Goal: Navigation & Orientation: Find specific page/section

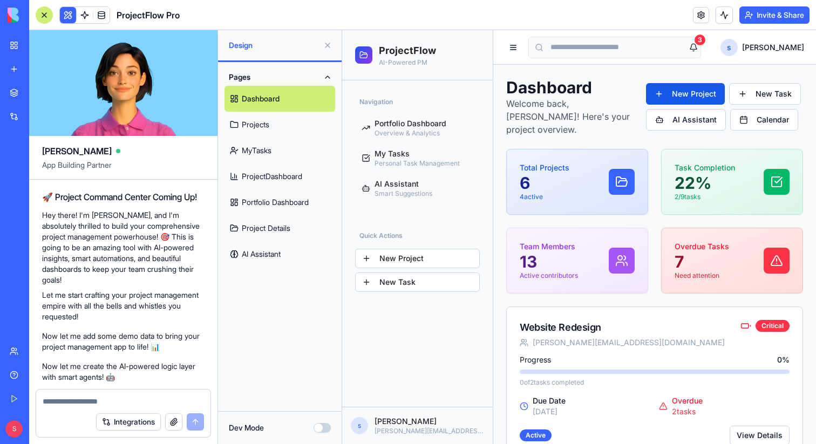
scroll to position [1389, 0]
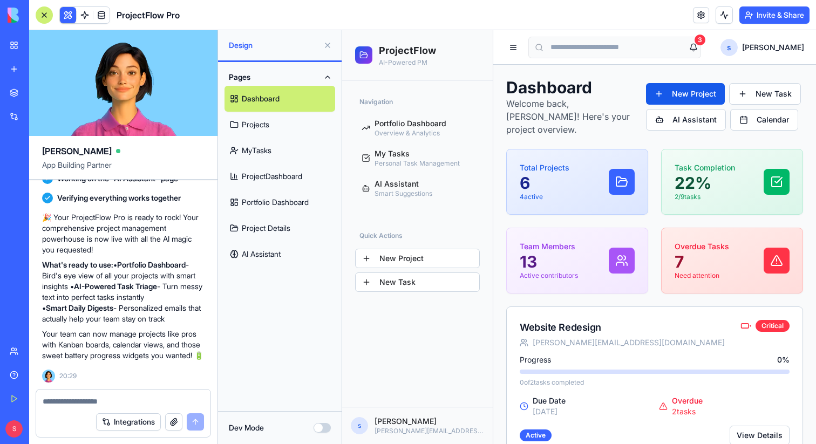
click at [328, 44] on button at bounding box center [327, 45] width 17 height 17
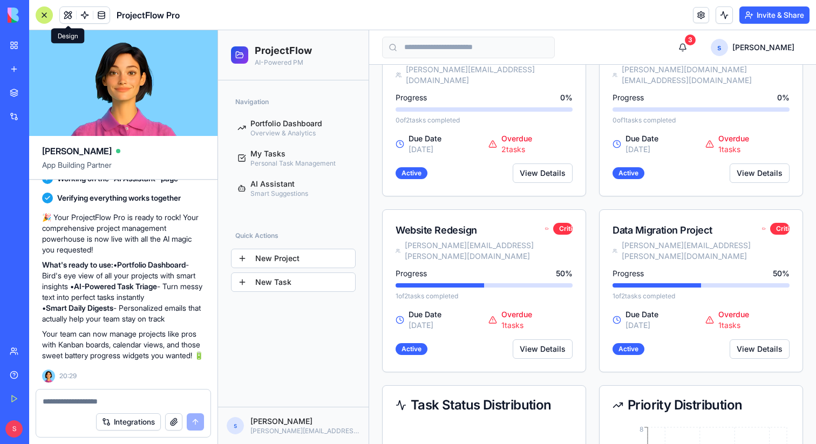
scroll to position [0, 0]
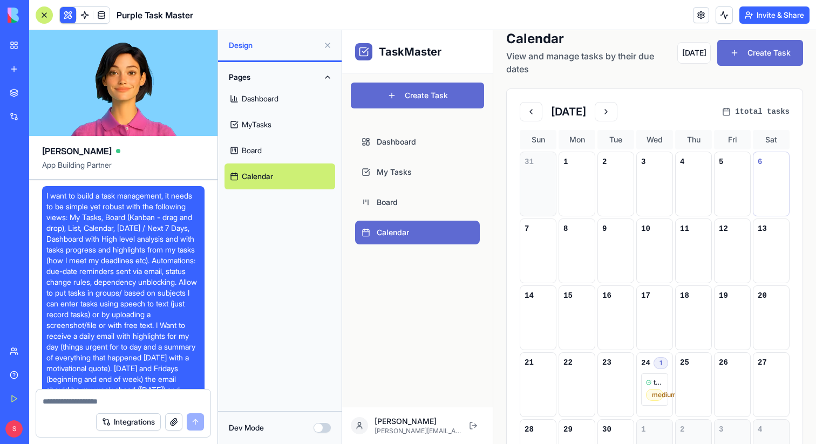
scroll to position [2525, 0]
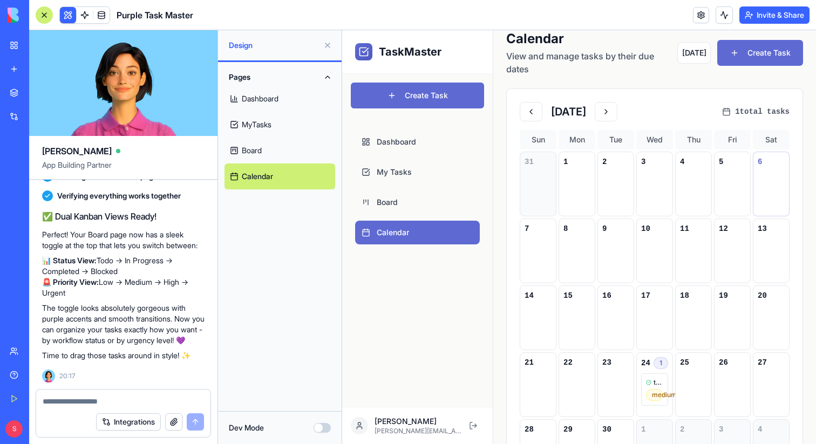
click at [258, 95] on link "Dashboard" at bounding box center [280, 99] width 111 height 26
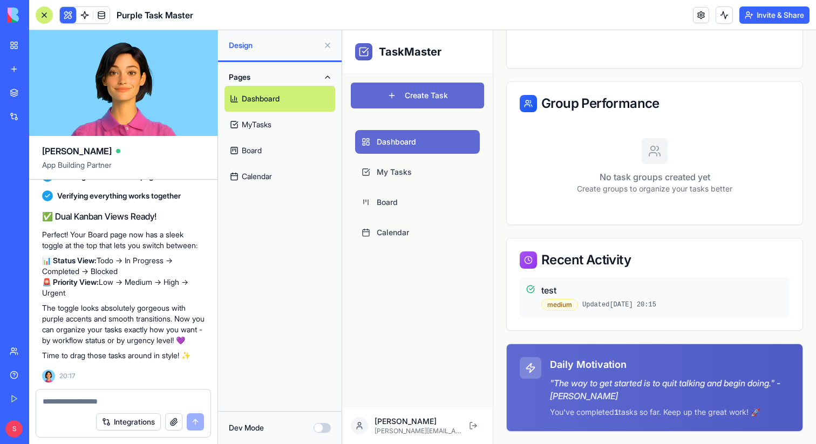
scroll to position [704, 0]
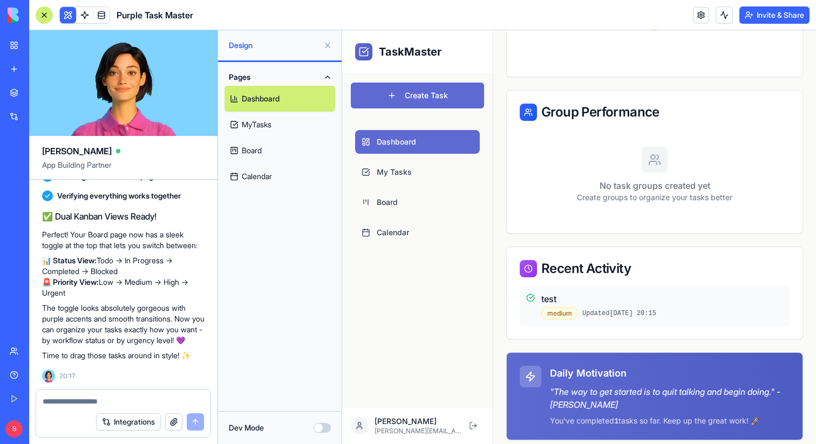
click at [330, 47] on button at bounding box center [327, 45] width 17 height 17
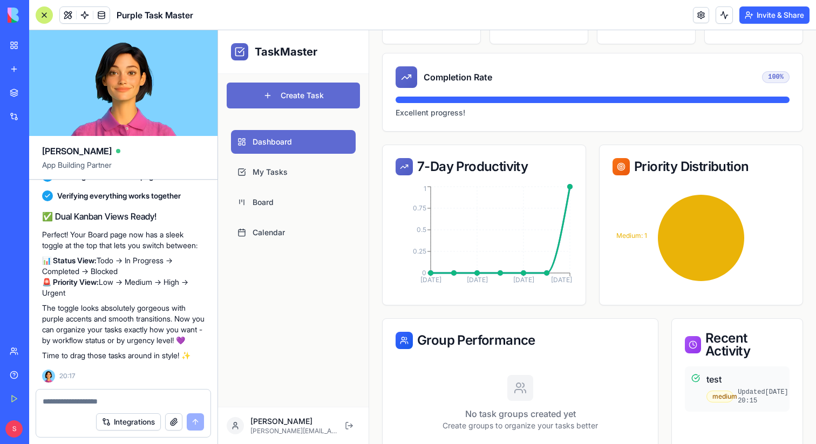
scroll to position [0, 0]
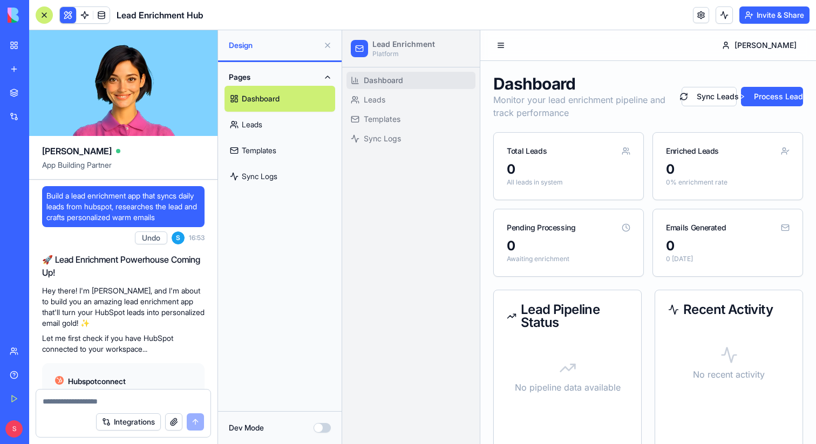
scroll to position [622, 0]
